Goal: Information Seeking & Learning: Learn about a topic

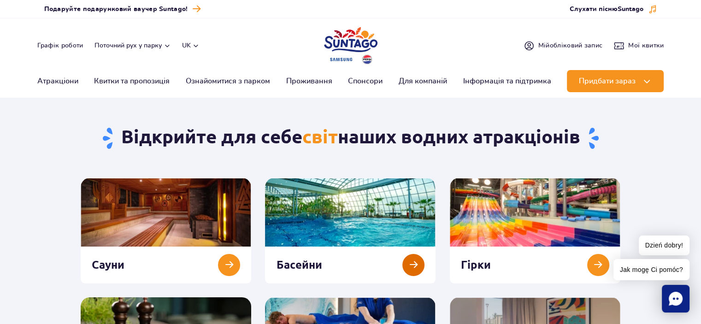
click at [358, 224] on link at bounding box center [350, 231] width 171 height 106
click at [515, 209] on link at bounding box center [535, 231] width 171 height 106
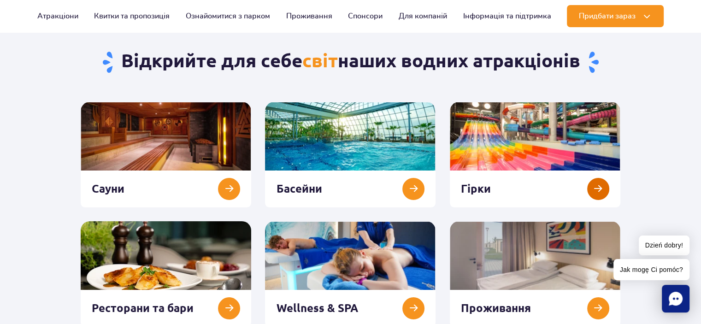
scroll to position [92, 0]
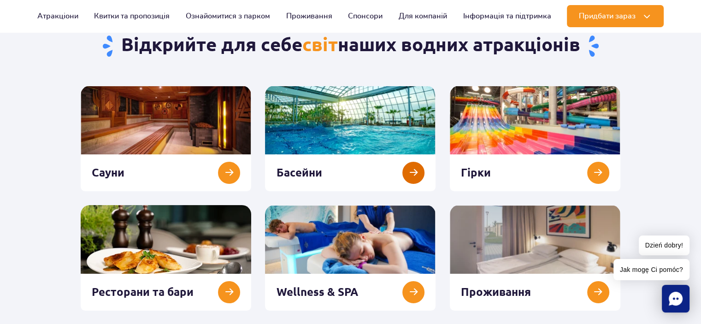
click at [352, 136] on link at bounding box center [350, 139] width 171 height 106
click at [599, 175] on link at bounding box center [535, 139] width 171 height 106
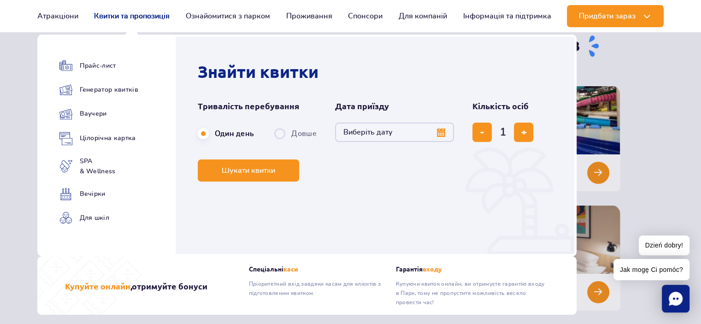
click at [105, 15] on link "Квитки та пропозиція" at bounding box center [132, 16] width 76 height 22
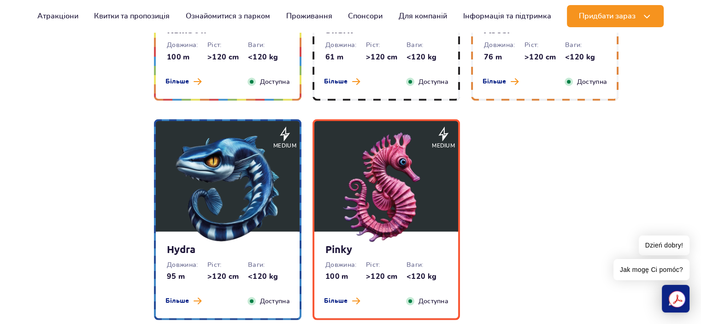
scroll to position [1706, 0]
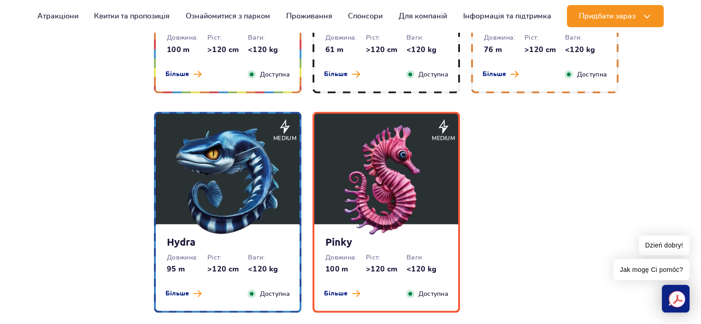
click at [377, 208] on img at bounding box center [386, 180] width 111 height 111
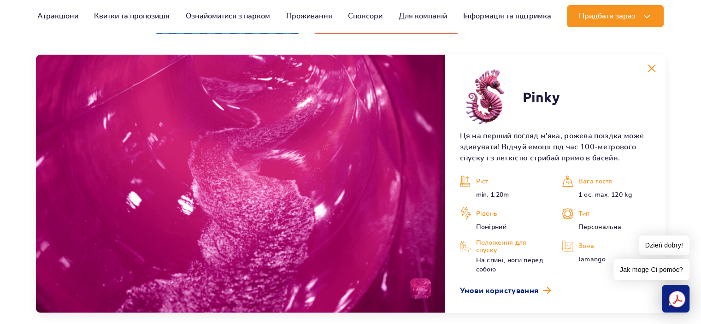
scroll to position [2076, 0]
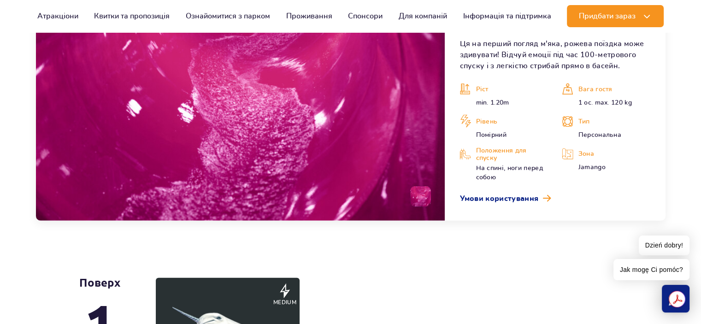
click at [384, 140] on img at bounding box center [240, 92] width 409 height 258
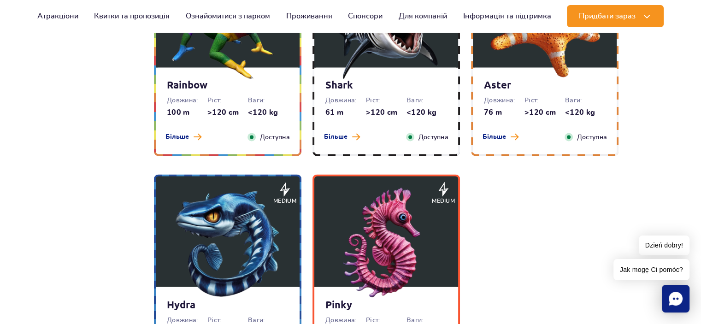
scroll to position [1615, 0]
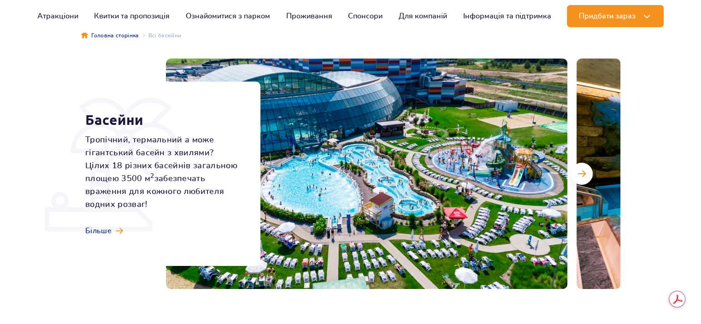
scroll to position [92, 0]
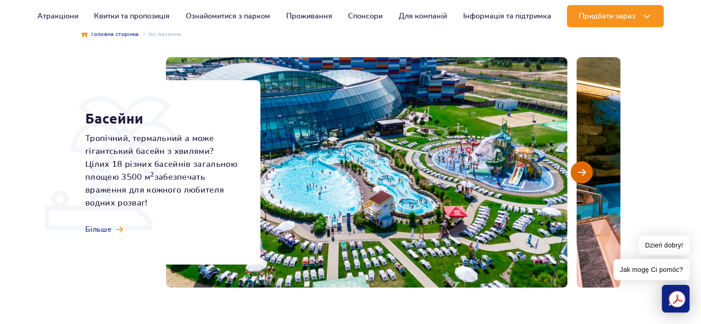
click at [583, 172] on span "Наступний слайд" at bounding box center [582, 172] width 8 height 8
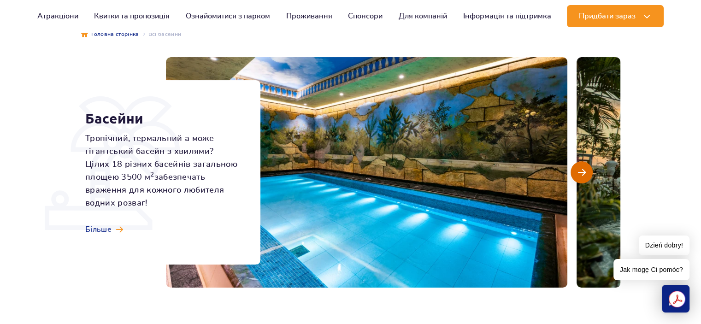
click at [583, 172] on span "Наступний слайд" at bounding box center [582, 172] width 8 height 8
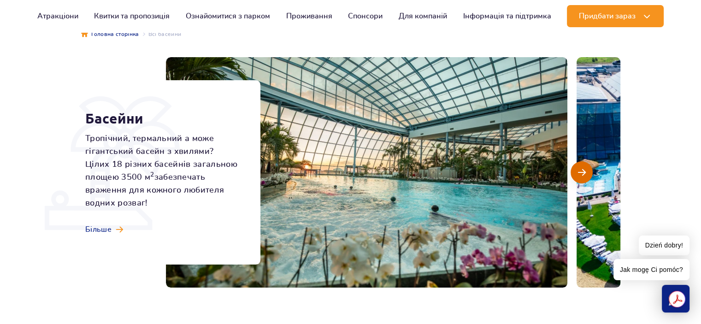
click at [583, 172] on span "Наступний слайд" at bounding box center [582, 172] width 8 height 8
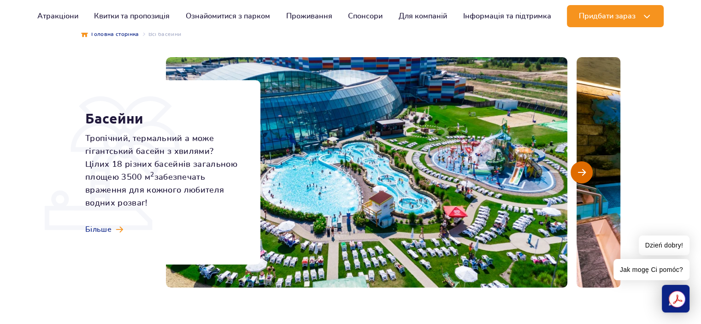
click at [583, 172] on span "Наступний слайд" at bounding box center [582, 172] width 8 height 8
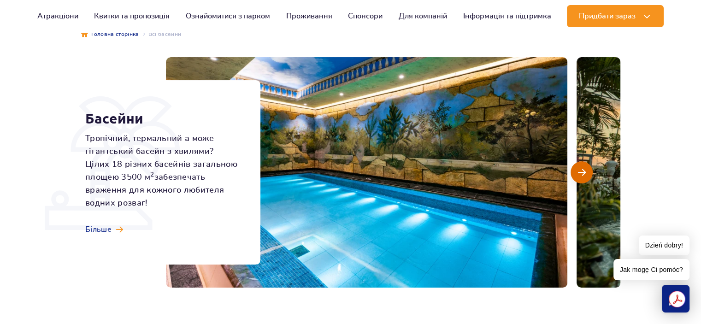
click at [583, 172] on span "Наступний слайд" at bounding box center [582, 172] width 8 height 8
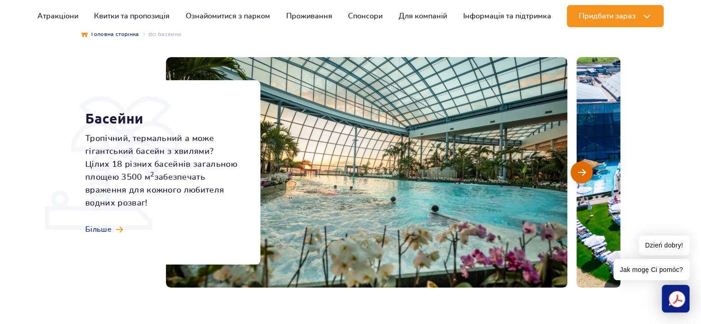
click at [583, 172] on span "Наступний слайд" at bounding box center [582, 172] width 8 height 8
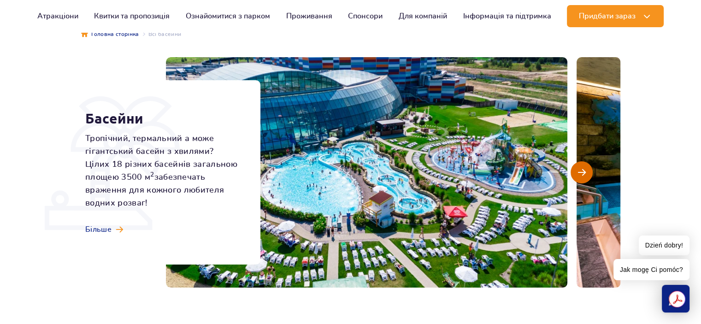
click at [583, 172] on span "Наступний слайд" at bounding box center [582, 172] width 8 height 8
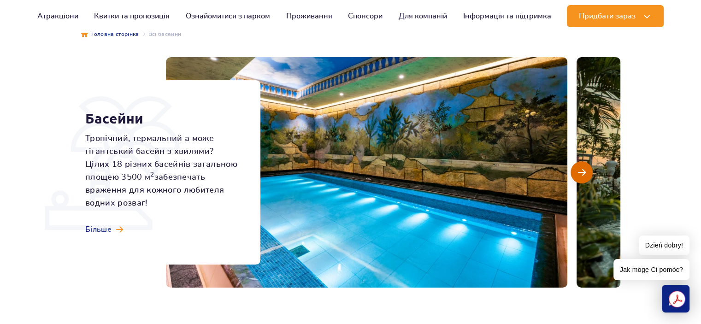
click at [583, 172] on span "Наступний слайд" at bounding box center [582, 172] width 8 height 8
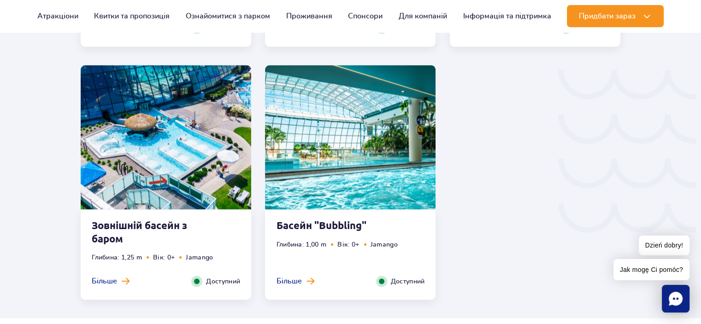
scroll to position [1521, 0]
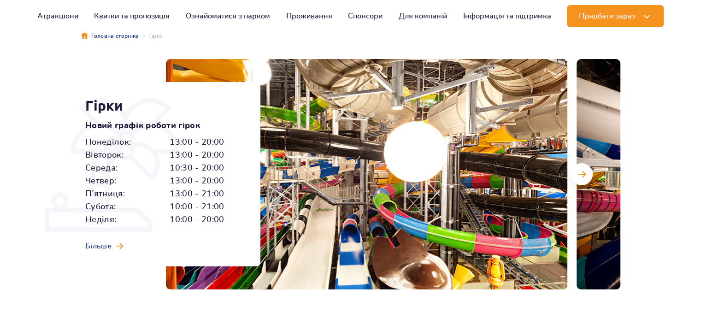
scroll to position [92, 0]
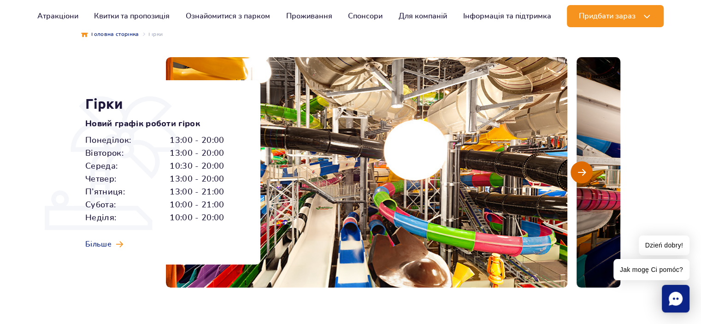
click at [578, 173] on span "Наступний слайд" at bounding box center [582, 172] width 8 height 8
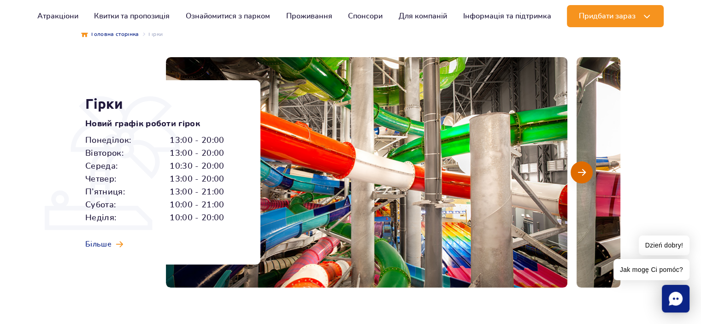
click at [583, 173] on span "Наступний слайд" at bounding box center [582, 172] width 8 height 8
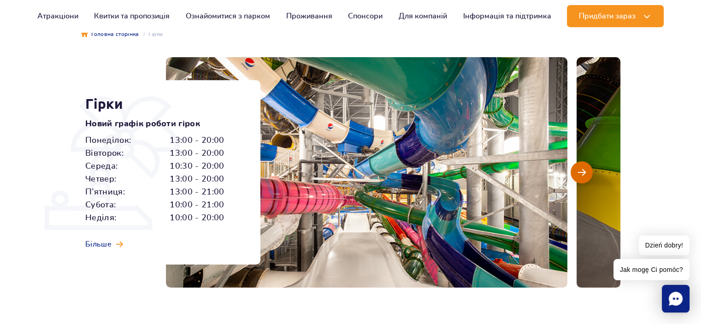
click at [583, 173] on span "Наступний слайд" at bounding box center [582, 172] width 8 height 8
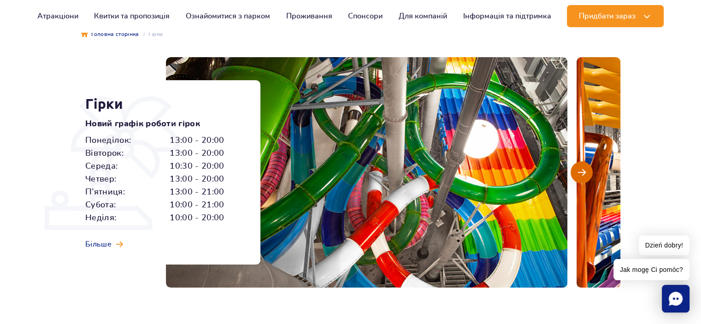
click at [583, 173] on span "Наступний слайд" at bounding box center [582, 172] width 8 height 8
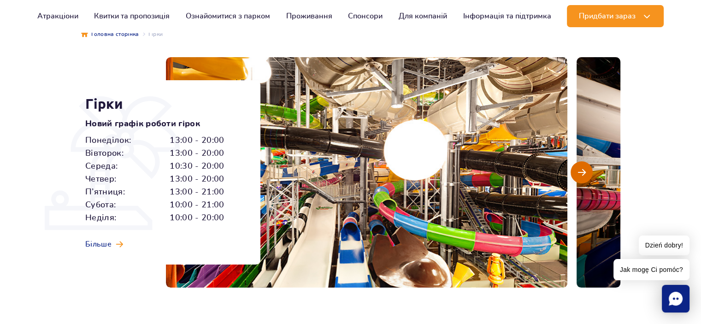
click at [583, 173] on span "Наступний слайд" at bounding box center [582, 172] width 8 height 8
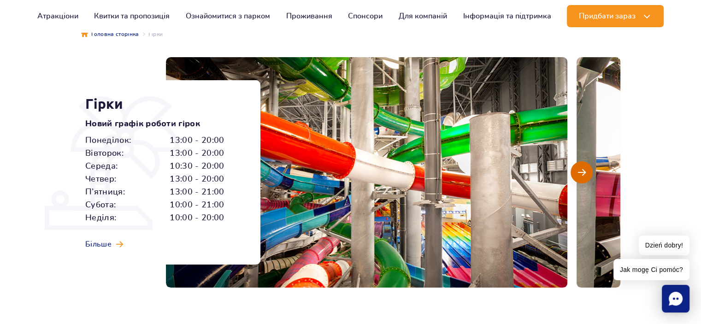
click at [583, 173] on span "Наступний слайд" at bounding box center [582, 172] width 8 height 8
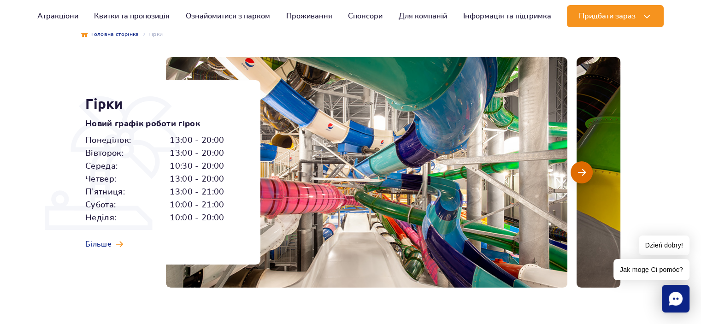
click at [583, 173] on span "Наступний слайд" at bounding box center [582, 172] width 8 height 8
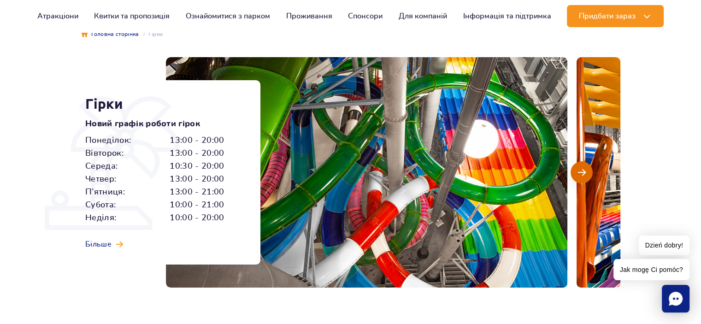
click at [583, 173] on span "Наступний слайд" at bounding box center [582, 172] width 8 height 8
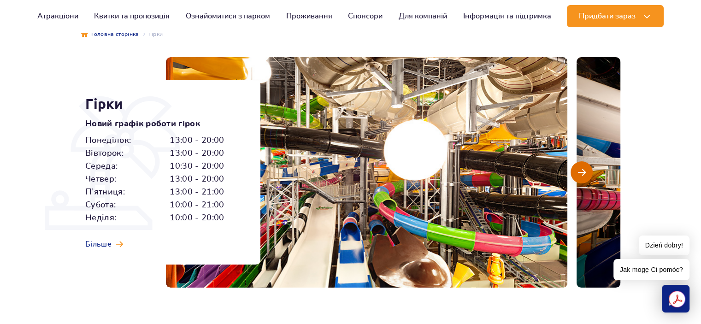
click at [588, 173] on button "Наступний слайд" at bounding box center [582, 172] width 22 height 22
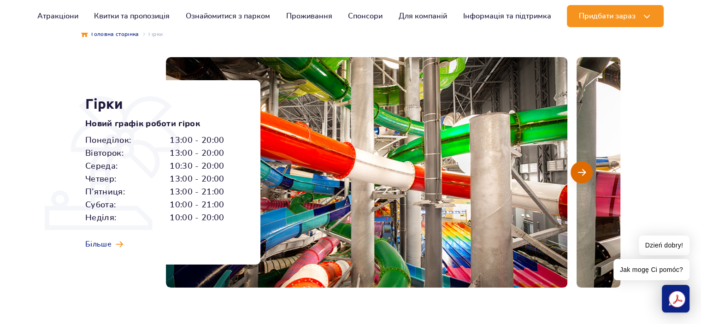
click at [585, 173] on span "Наступний слайд" at bounding box center [582, 172] width 8 height 8
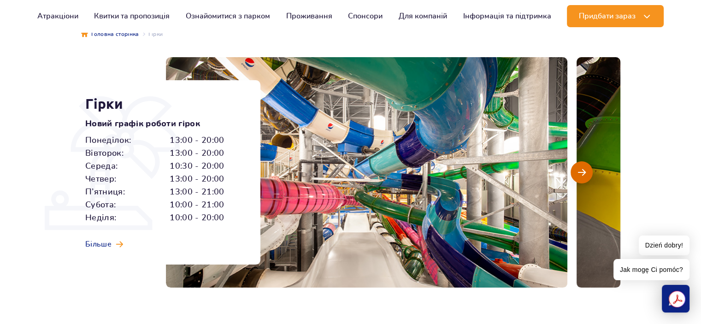
click at [584, 173] on span "Наступний слайд" at bounding box center [582, 172] width 8 height 8
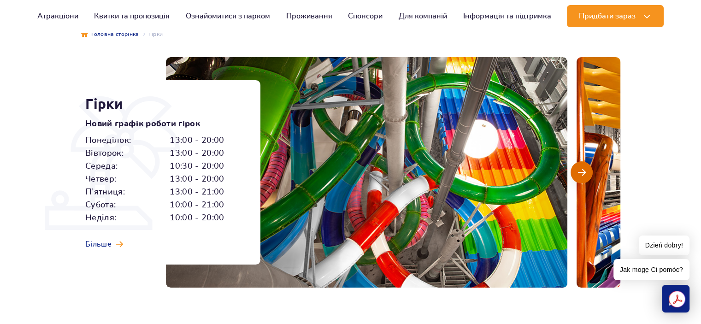
click at [580, 173] on span "Наступний слайд" at bounding box center [582, 172] width 8 height 8
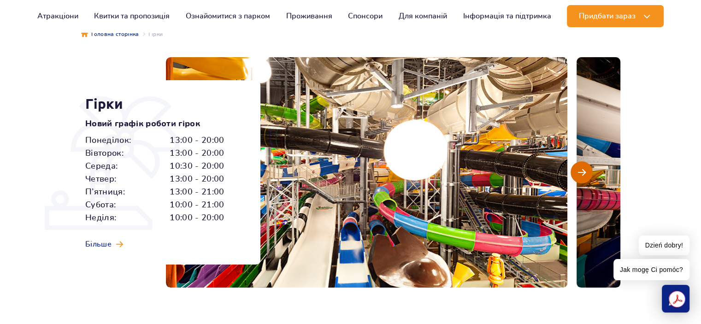
click at [581, 175] on span "Наступний слайд" at bounding box center [582, 172] width 8 height 8
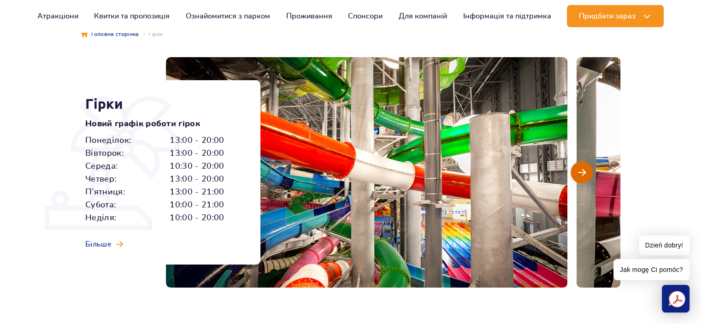
click at [581, 175] on span "Наступний слайд" at bounding box center [582, 172] width 8 height 8
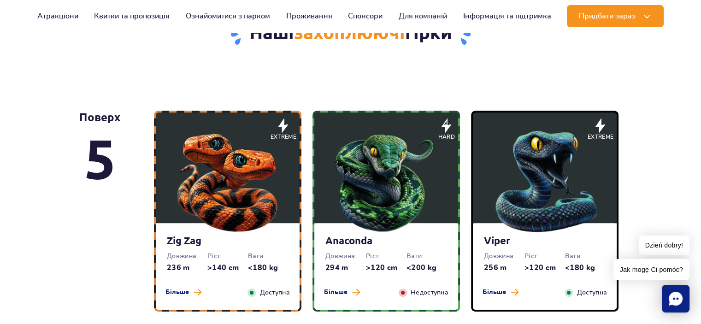
scroll to position [553, 0]
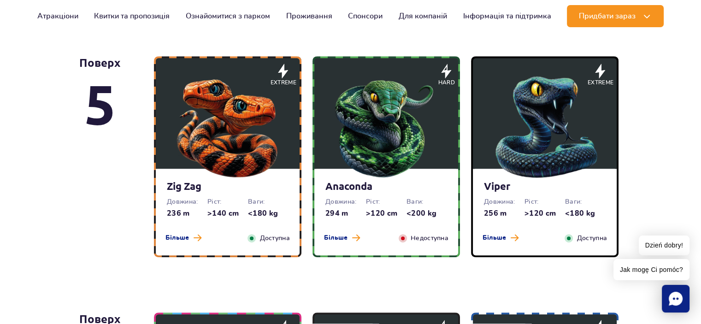
click at [222, 146] on img at bounding box center [227, 125] width 111 height 111
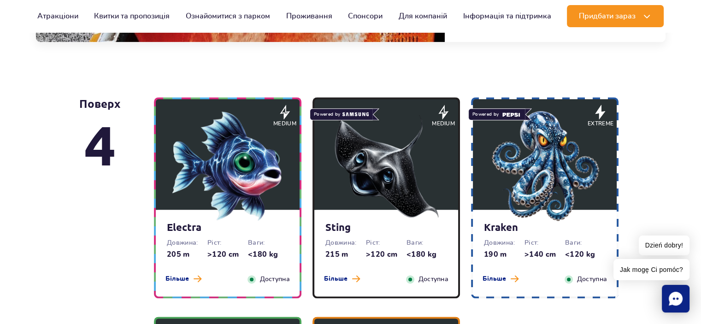
scroll to position [1099, 0]
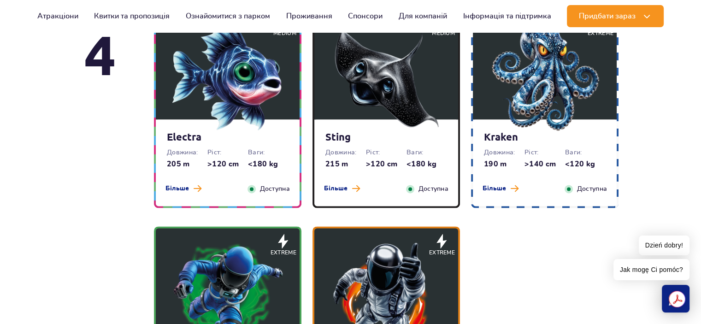
click at [389, 165] on dd ">120 cm" at bounding box center [386, 164] width 41 height 10
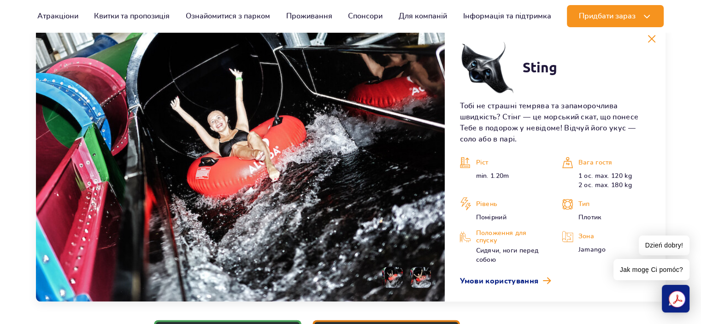
scroll to position [1079, 0]
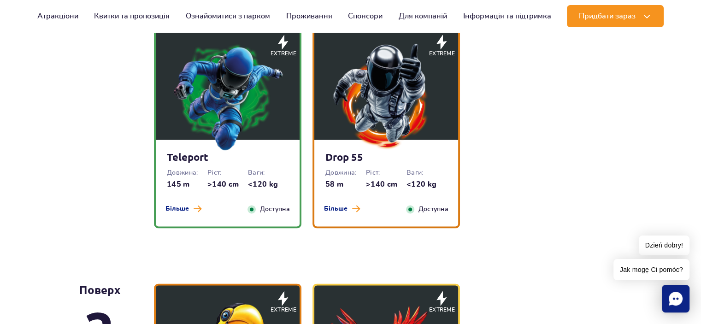
click at [382, 158] on strong "Drop 55" at bounding box center [386, 157] width 122 height 13
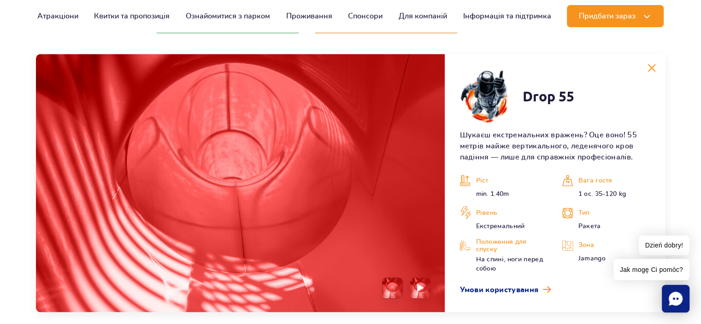
scroll to position [1252, 0]
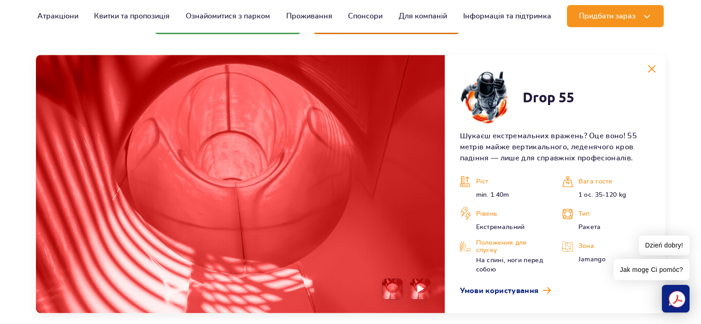
click at [424, 239] on img at bounding box center [240, 184] width 409 height 258
click at [422, 290] on img at bounding box center [421, 288] width 9 height 11
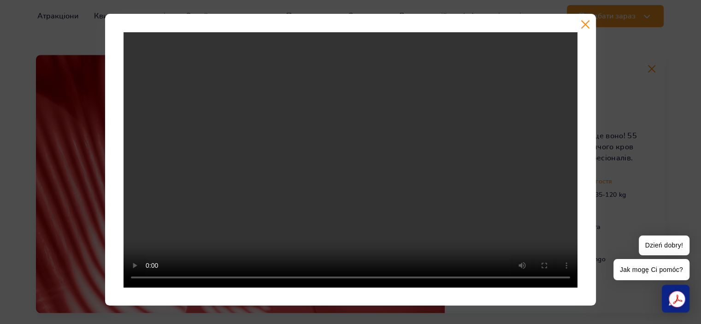
click at [585, 22] on button "button" at bounding box center [585, 24] width 9 height 9
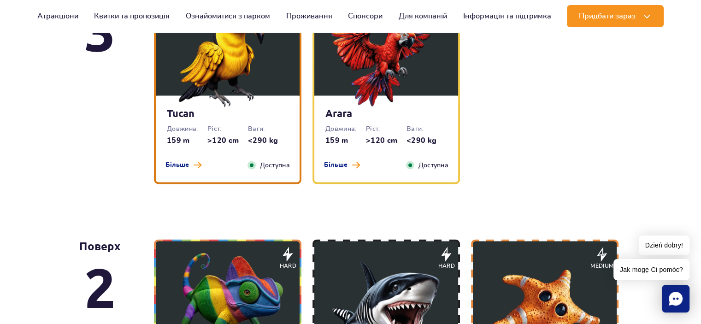
scroll to position [1667, 0]
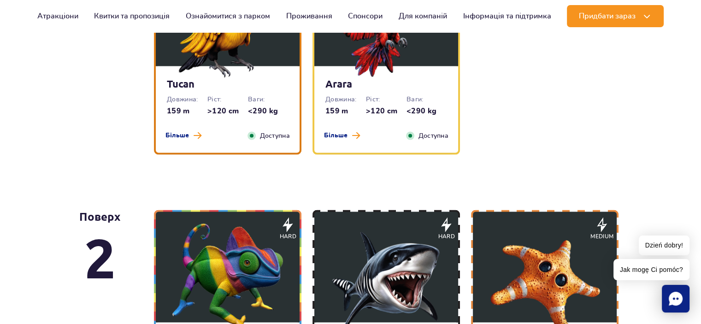
click at [367, 129] on div "Arara Довжина: 159 m Ріст: >120 cm Ваги: <290 kg Більше Закрити Доступна" at bounding box center [386, 109] width 144 height 87
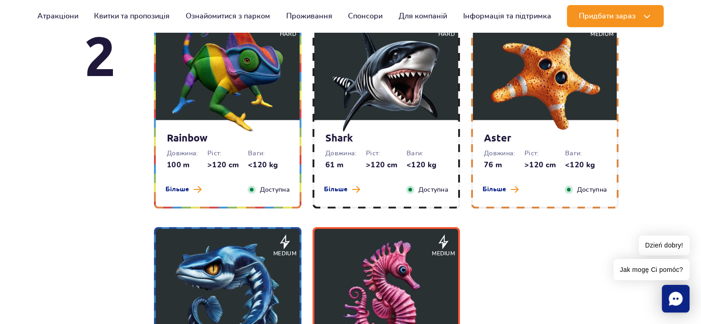
scroll to position [1877, 0]
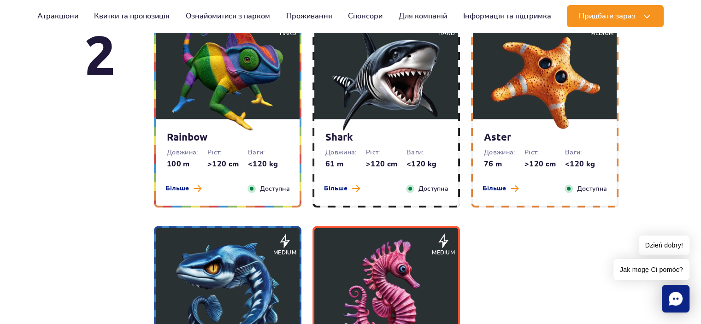
click at [197, 145] on div "Rainbow Довжина: 100 m Ріст: >120 cm Ваги: <120 kg Більше Закрити Доступна" at bounding box center [228, 162] width 144 height 87
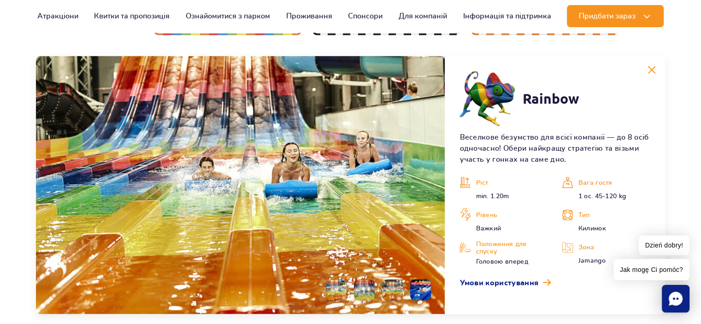
scroll to position [1765, 0]
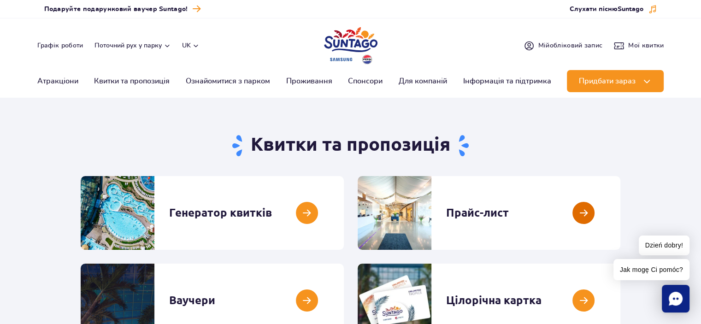
click at [620, 212] on link at bounding box center [620, 213] width 0 height 74
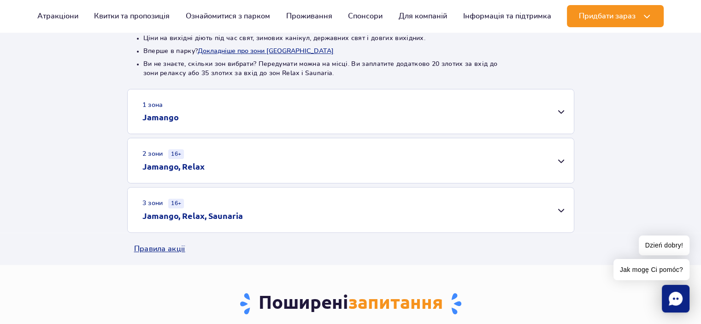
scroll to position [277, 0]
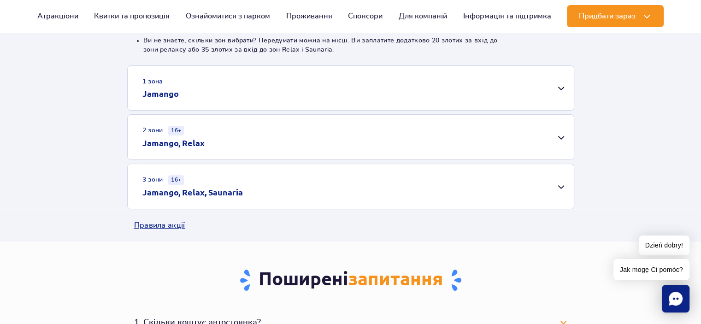
click at [562, 188] on div "3 зони 16+ Jamango, Relax, Saunaria" at bounding box center [351, 186] width 446 height 45
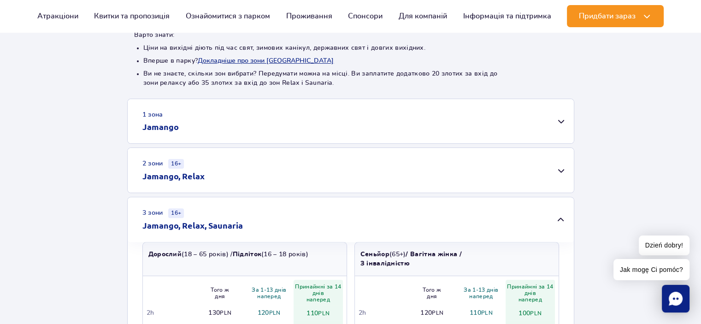
scroll to position [230, 0]
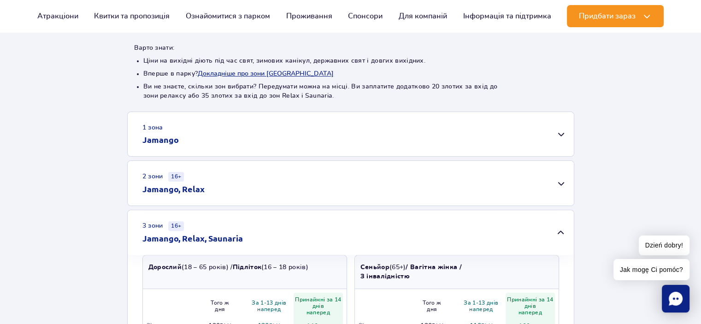
click at [165, 136] on h2 "Jamango" at bounding box center [160, 139] width 36 height 11
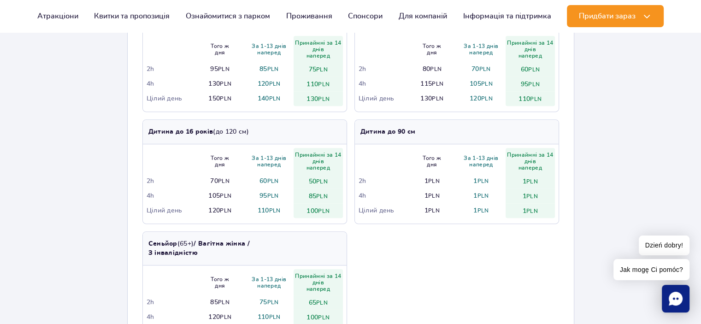
scroll to position [369, 0]
